Goal: Information Seeking & Learning: Learn about a topic

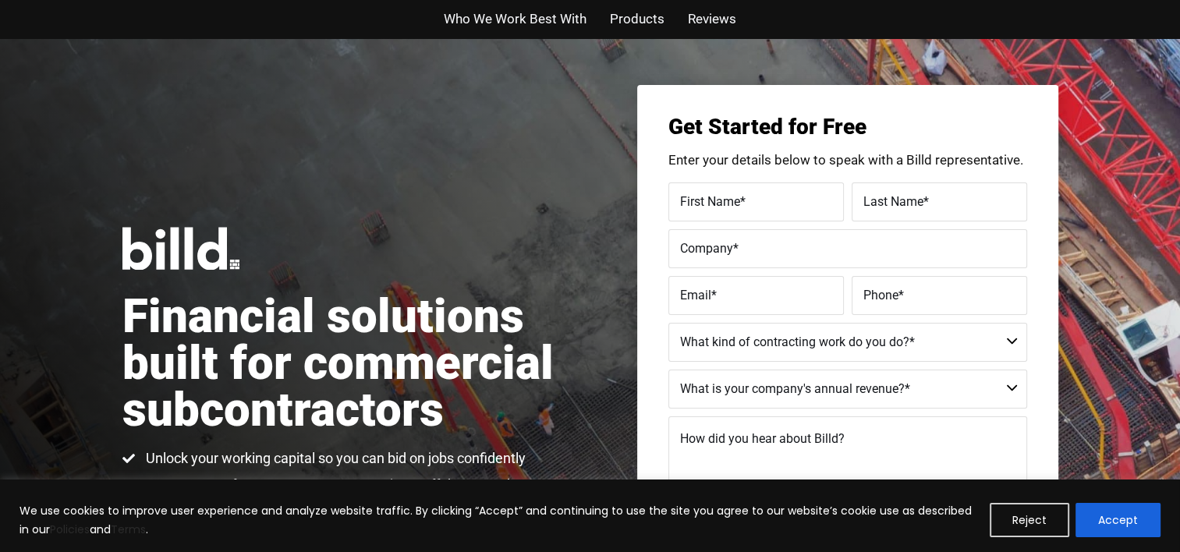
click at [704, 17] on span "Reviews" at bounding box center [712, 19] width 48 height 23
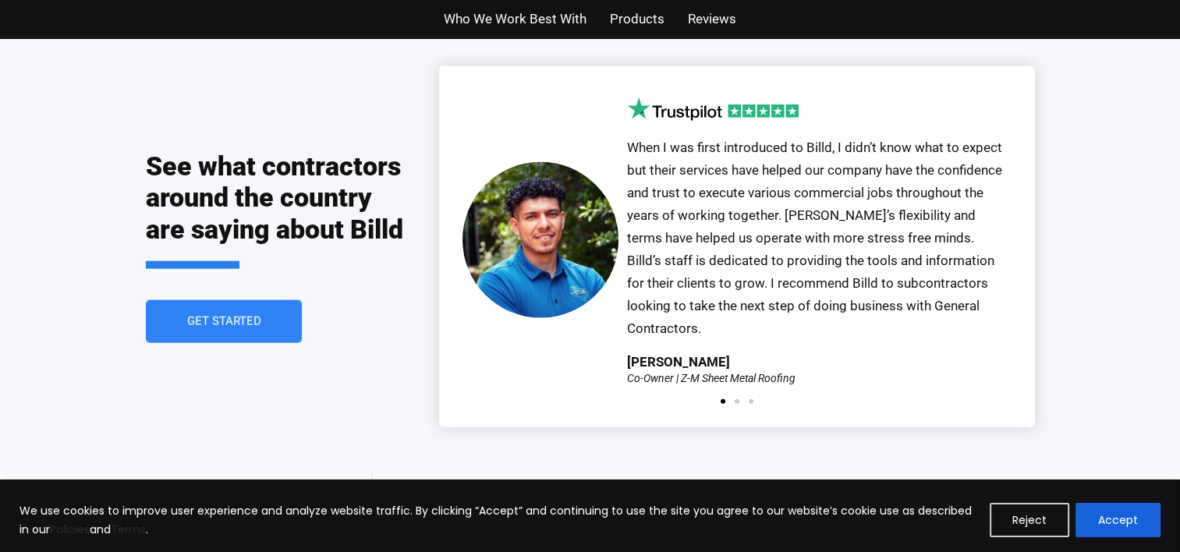
scroll to position [3432, 0]
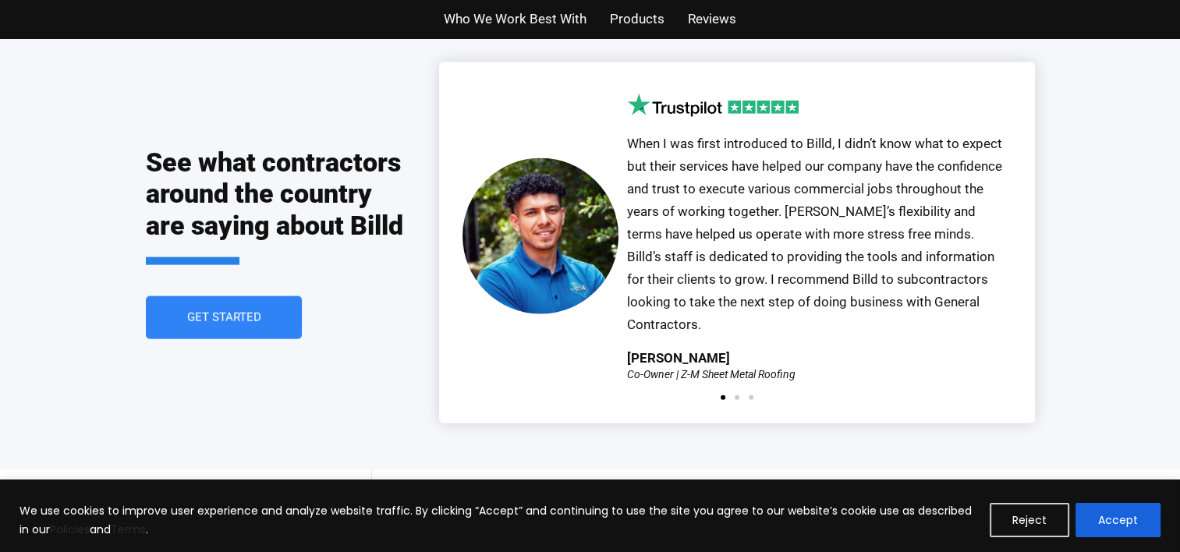
click at [649, 19] on span "Products" at bounding box center [637, 19] width 55 height 23
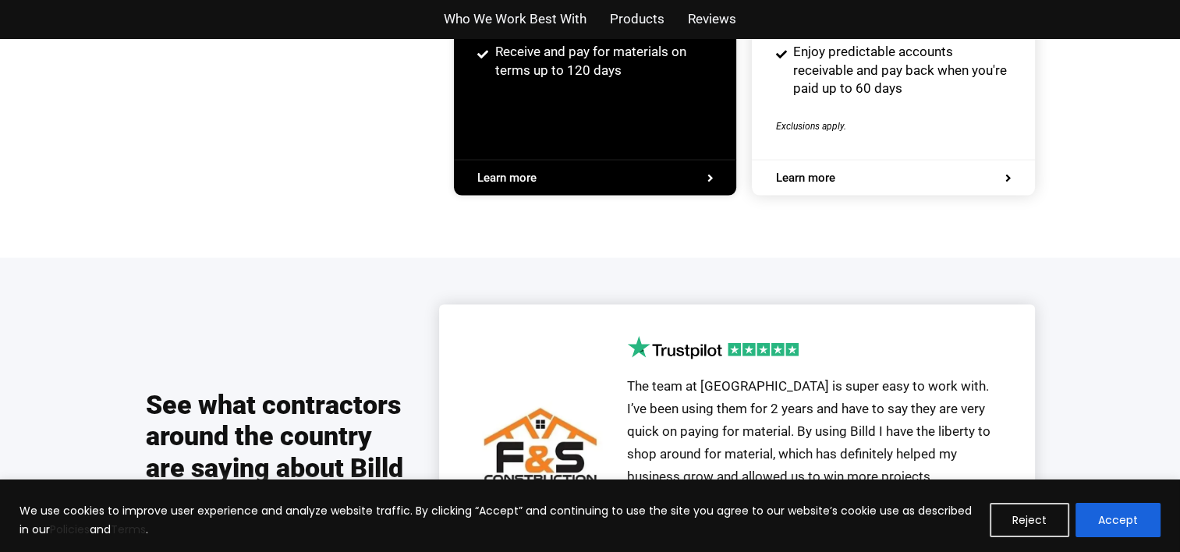
scroll to position [2973, 0]
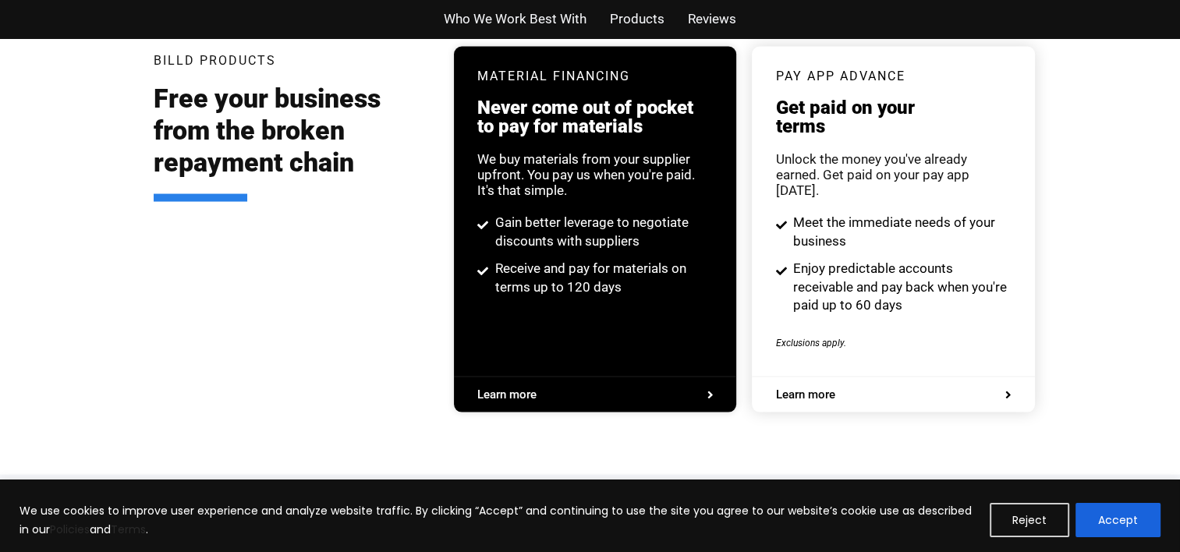
click at [549, 16] on span "Who We Work Best With" at bounding box center [515, 19] width 143 height 23
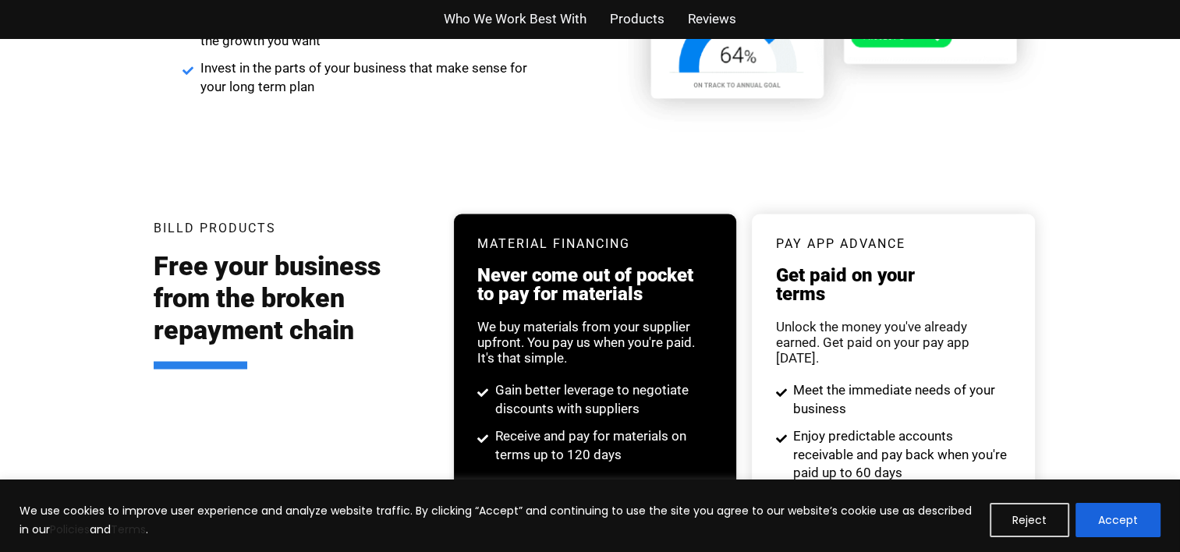
scroll to position [2973, 0]
